Goal: Information Seeking & Learning: Learn about a topic

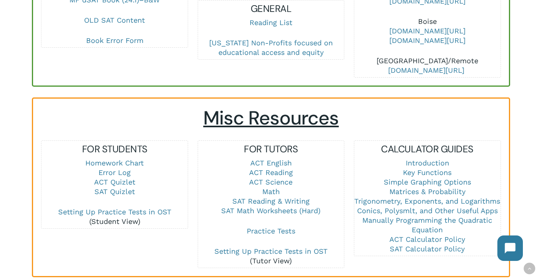
scroll to position [563, 0]
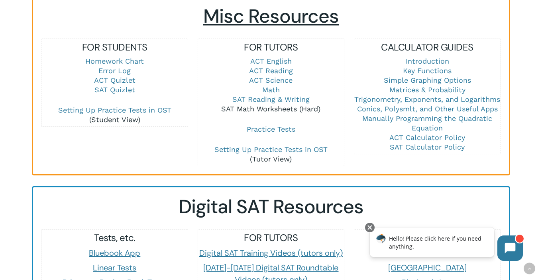
click at [274, 105] on link "SAT Math Worksheets (Hard)" at bounding box center [270, 109] width 99 height 8
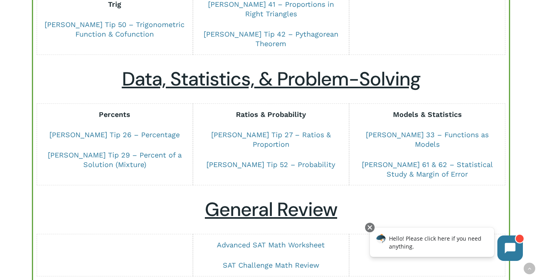
scroll to position [637, 0]
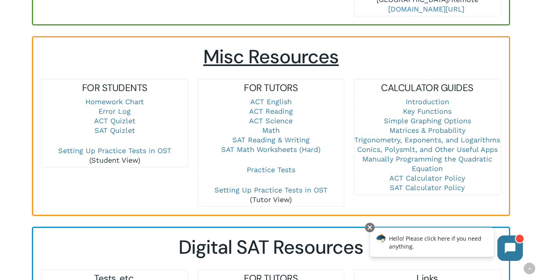
scroll to position [526, 0]
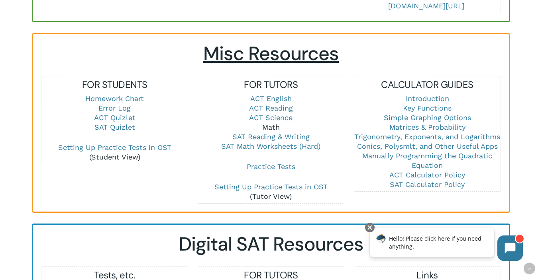
click at [272, 123] on link "Math" at bounding box center [271, 127] width 18 height 8
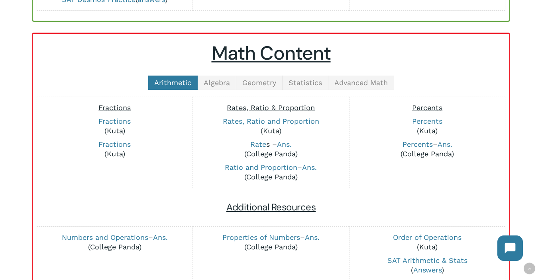
scroll to position [165, 0]
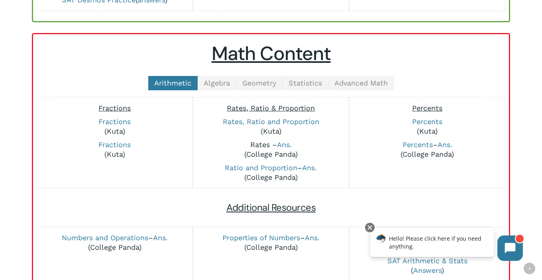
click at [263, 143] on link "Rate" at bounding box center [258, 145] width 16 height 8
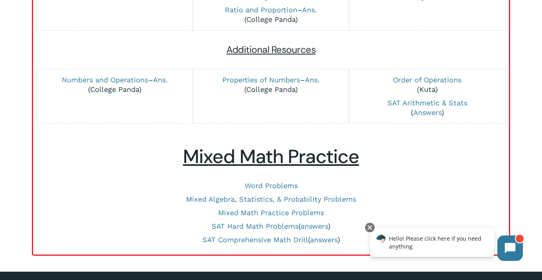
scroll to position [248, 0]
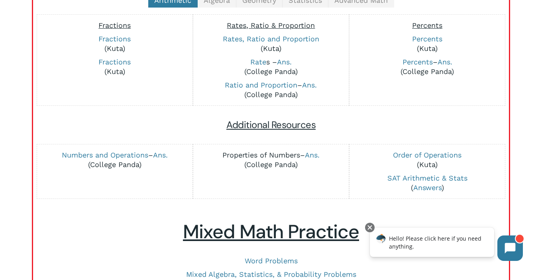
click at [274, 152] on link "Properties of Numbers" at bounding box center [261, 155] width 78 height 8
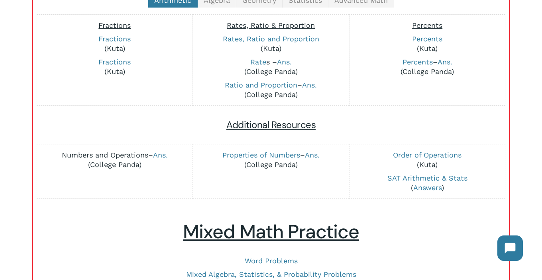
click at [123, 155] on link "Numbers and Operations" at bounding box center [105, 155] width 86 height 8
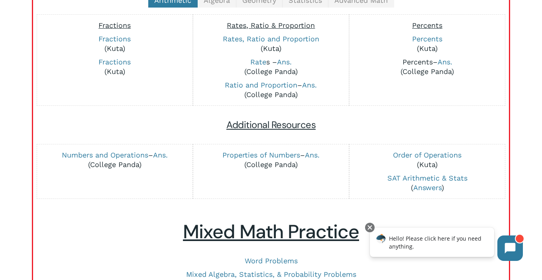
click at [420, 63] on link "Percents" at bounding box center [417, 62] width 30 height 8
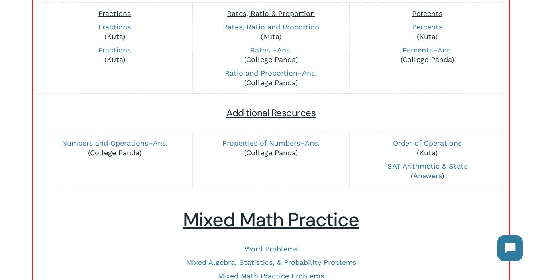
scroll to position [263, 0]
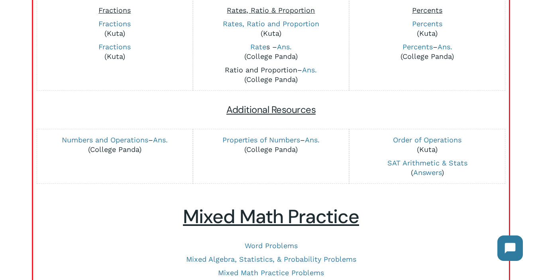
click at [276, 68] on link "Ratio and Proportion" at bounding box center [261, 70] width 73 height 8
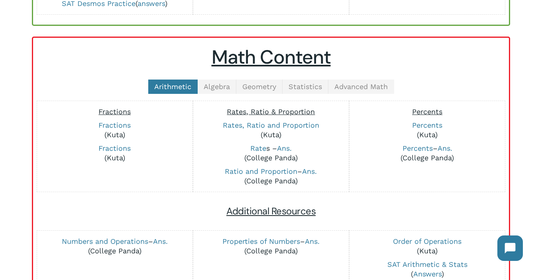
scroll to position [110, 0]
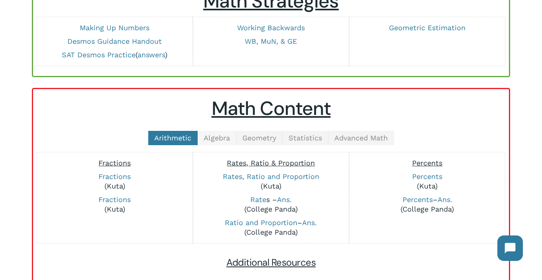
click at [216, 136] on span "Algebra" at bounding box center [217, 138] width 26 height 8
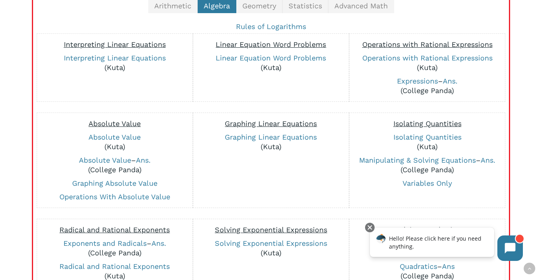
scroll to position [243, 0]
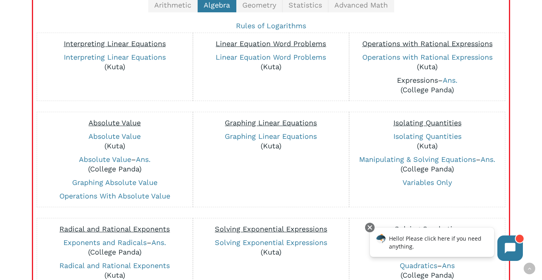
click at [407, 80] on link "Expressions" at bounding box center [417, 80] width 41 height 8
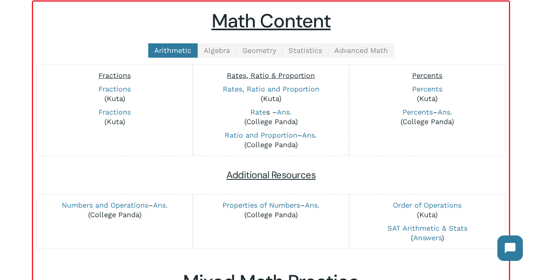
scroll to position [169, 0]
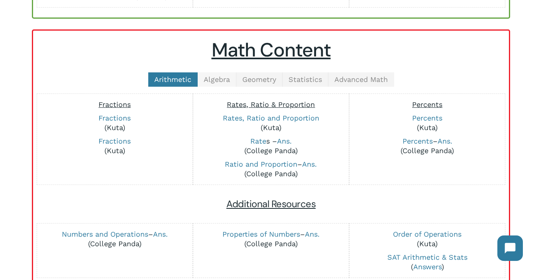
click at [214, 76] on span "Algebra" at bounding box center [217, 79] width 26 height 8
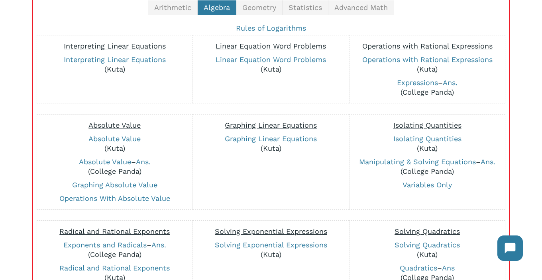
scroll to position [241, 0]
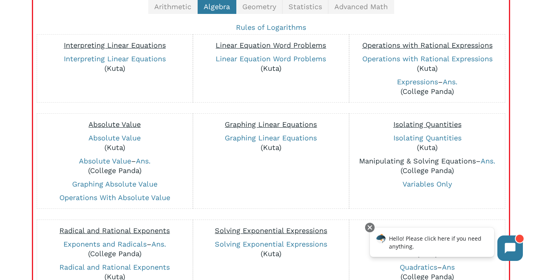
click at [429, 158] on link "Manipulating & Solving Equations" at bounding box center [417, 161] width 117 height 8
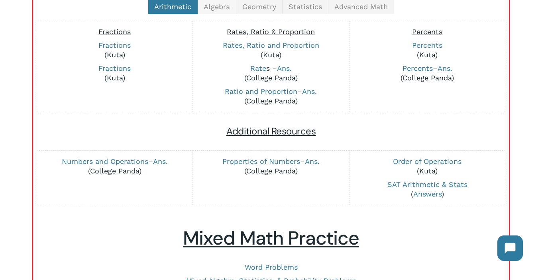
click at [218, 8] on span "Algebra" at bounding box center [217, 6] width 26 height 8
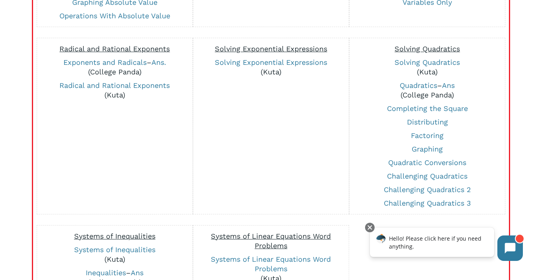
scroll to position [425, 0]
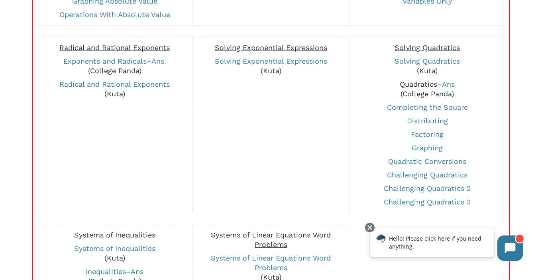
click at [414, 83] on link "Quadratics" at bounding box center [418, 84] width 37 height 8
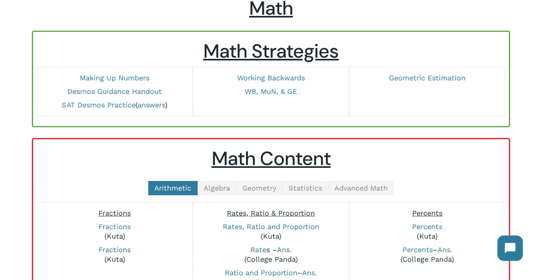
scroll to position [81, 0]
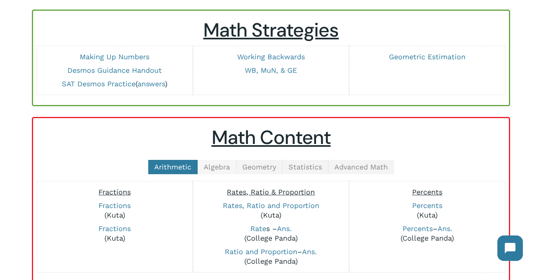
click at [222, 166] on span "Algebra" at bounding box center [217, 167] width 26 height 8
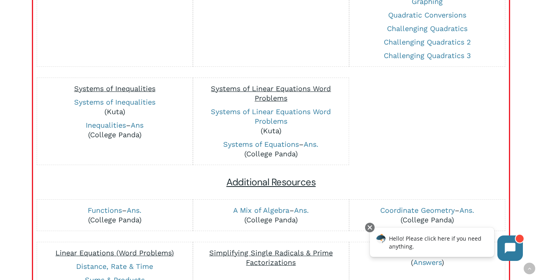
scroll to position [575, 0]
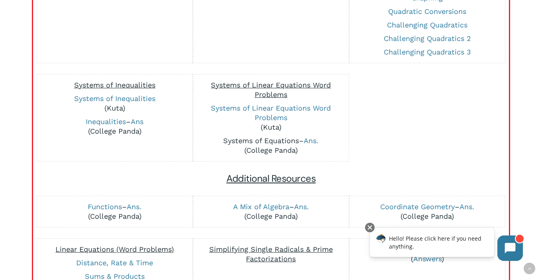
click at [263, 137] on link "Systems of Equations" at bounding box center [261, 141] width 76 height 8
